Goal: Transaction & Acquisition: Book appointment/travel/reservation

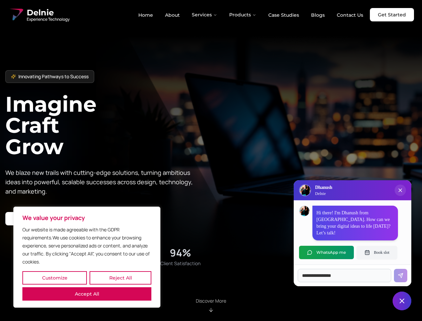
click at [55, 278] on button "Customize" at bounding box center [54, 277] width 65 height 13
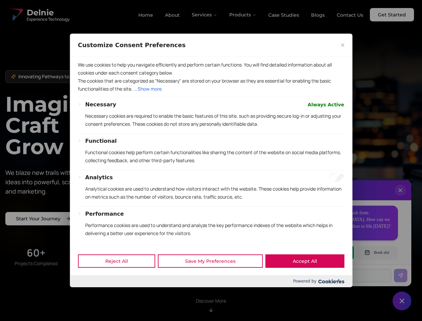
click at [87, 268] on button "Reject All" at bounding box center [116, 261] width 77 height 13
click at [211, 161] on div "Innovating Pathways to Success Imagine Craft Grow We blaze new trails with cutt…" at bounding box center [108, 168] width 206 height 196
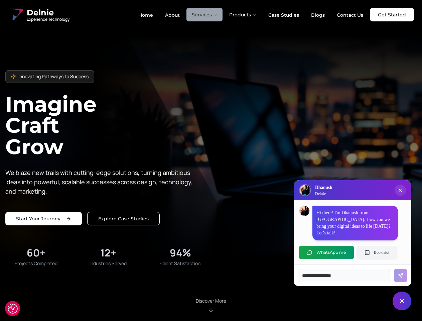
click at [205, 15] on button "Services" at bounding box center [205, 14] width 36 height 13
click at [243, 15] on button "Products" at bounding box center [243, 14] width 38 height 13
click at [401, 192] on icon "Close chat popup" at bounding box center [400, 190] width 3 height 3
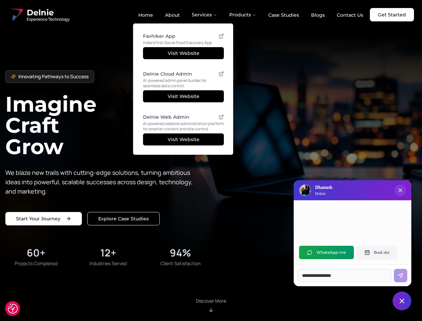
click at [327, 253] on button "WhatsApp me" at bounding box center [326, 252] width 55 height 13
click at [377, 253] on button "Book slot" at bounding box center [377, 252] width 41 height 13
click at [402, 301] on icon "Close chat" at bounding box center [402, 301] width 4 height 4
